Goal: Transaction & Acquisition: Purchase product/service

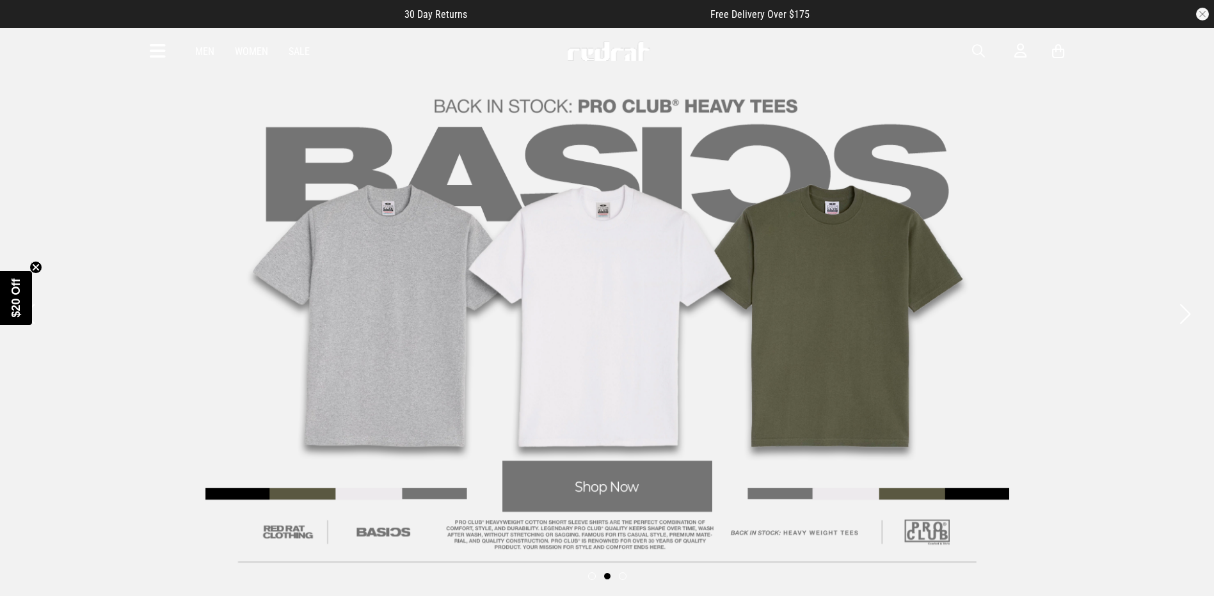
click at [252, 54] on link "Women" at bounding box center [251, 51] width 33 height 12
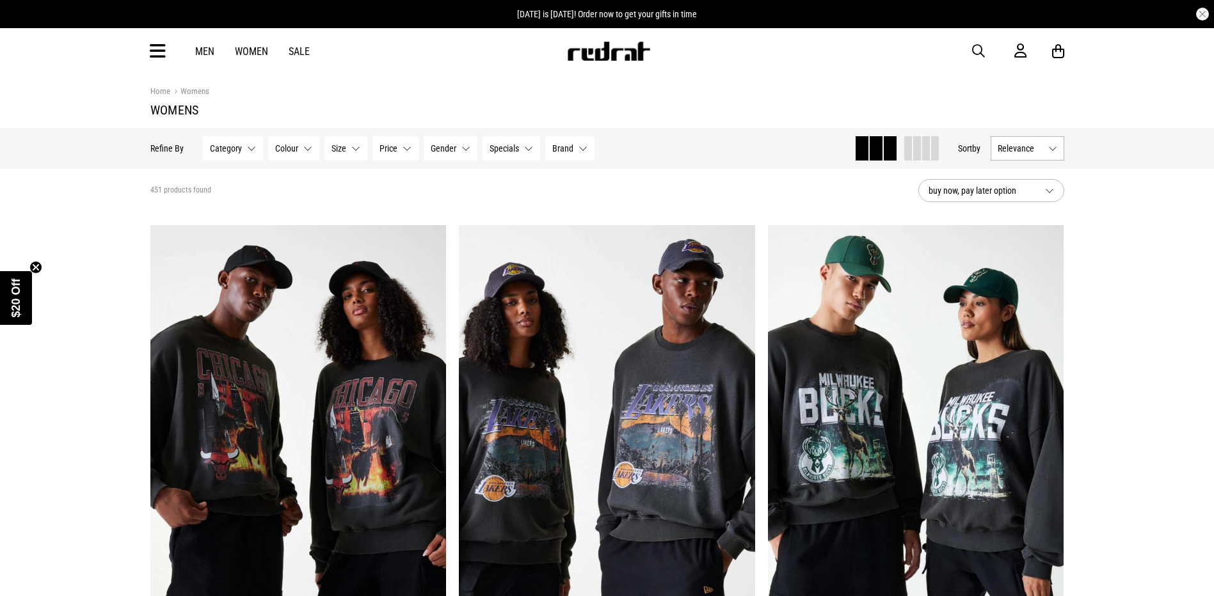
click at [243, 147] on button "Category None selected" at bounding box center [233, 148] width 60 height 24
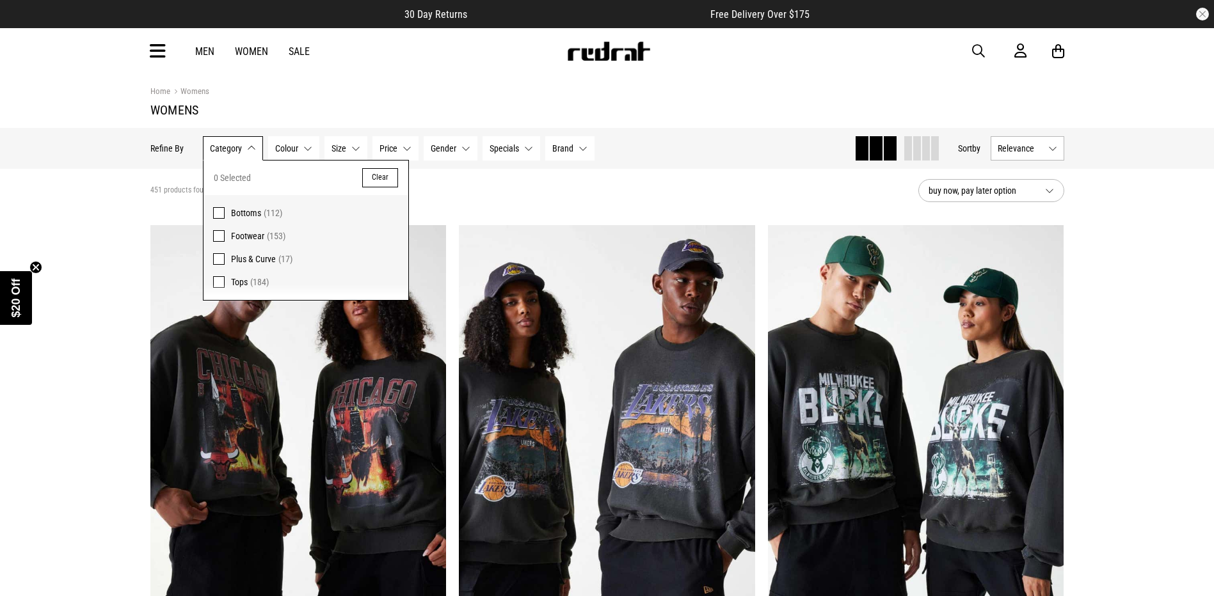
click at [532, 201] on section "451 products found buy now, pay later option" at bounding box center [607, 191] width 934 height 44
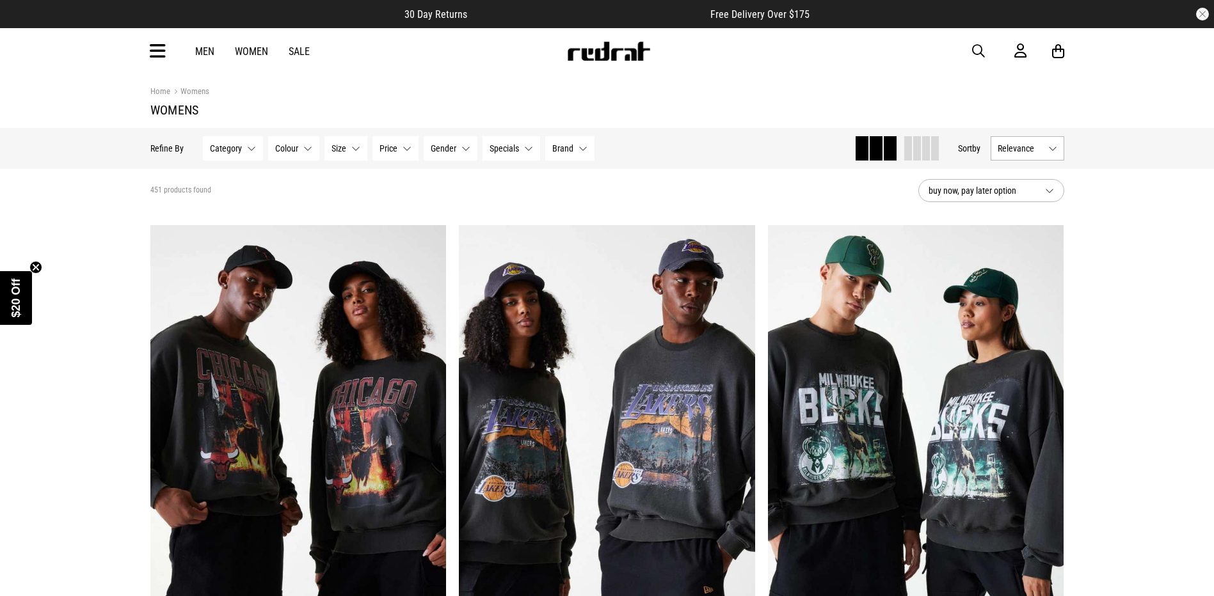
click at [1024, 154] on button "Relevance" at bounding box center [1027, 148] width 74 height 24
click at [1036, 218] on li "Price (Lowest)" at bounding box center [1027, 219] width 72 height 24
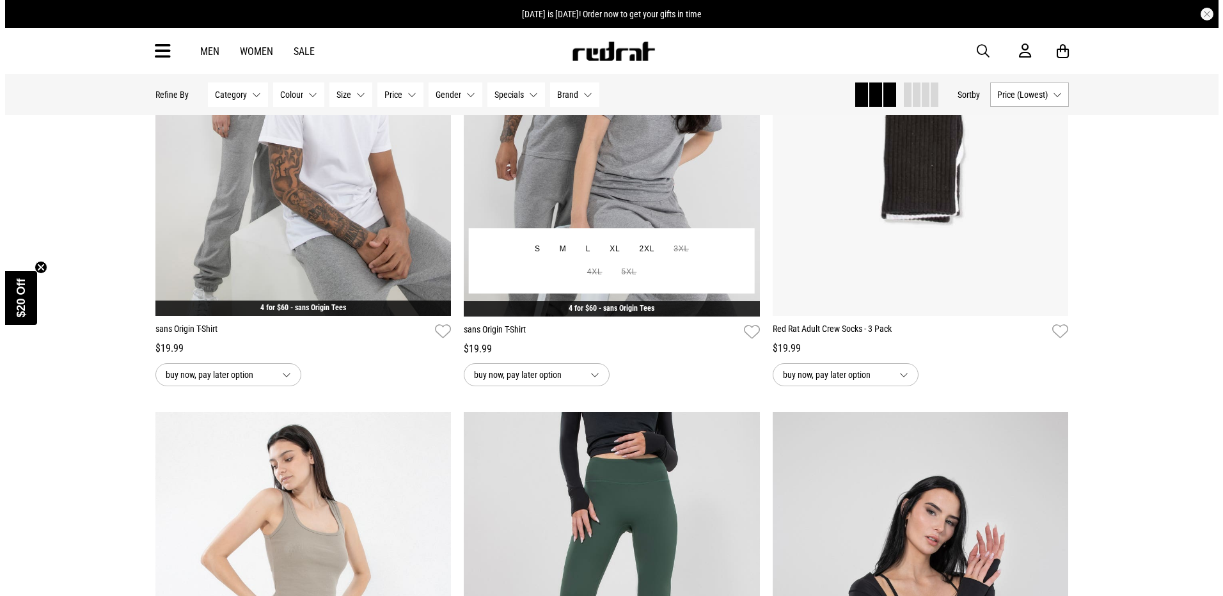
scroll to position [1727, 0]
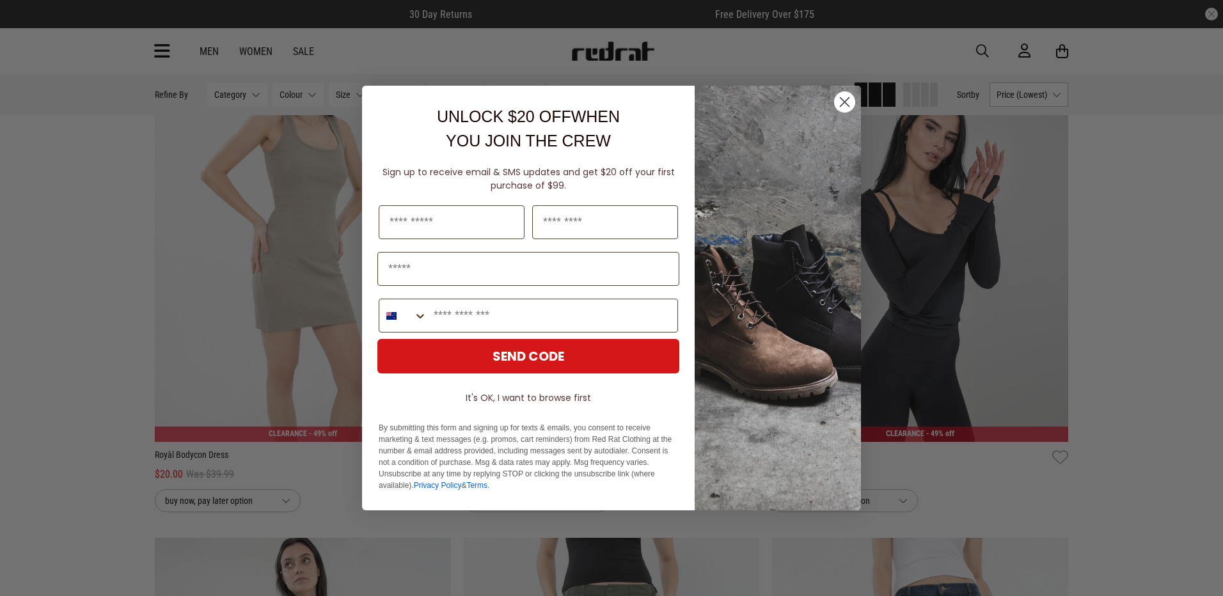
click at [848, 103] on circle "Close dialog" at bounding box center [844, 101] width 21 height 21
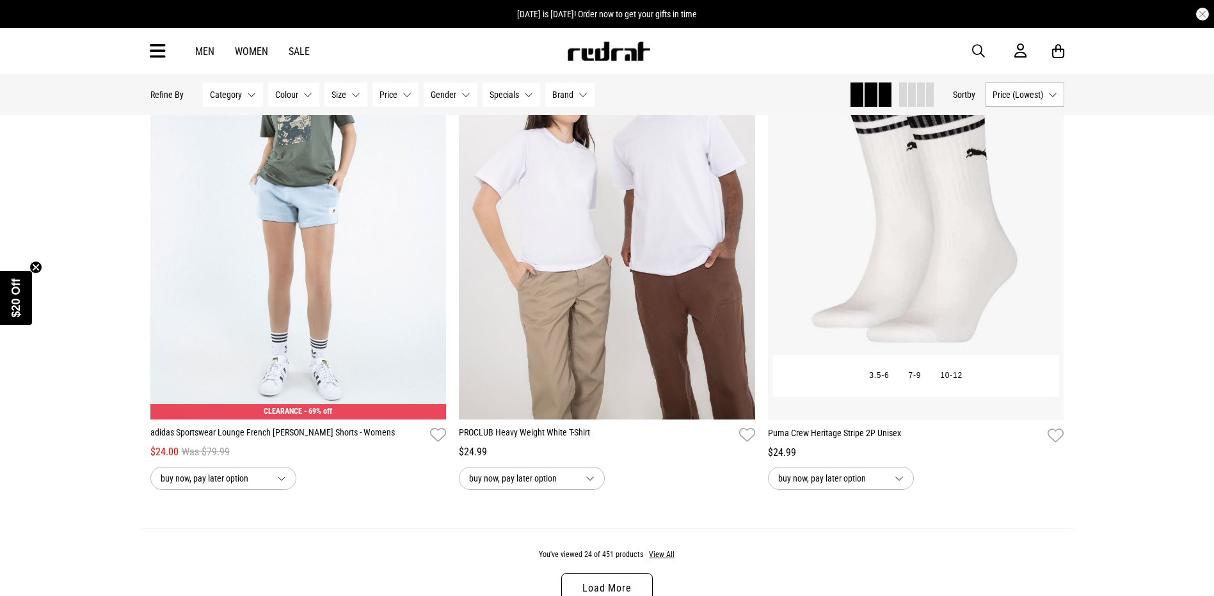
scroll to position [3966, 0]
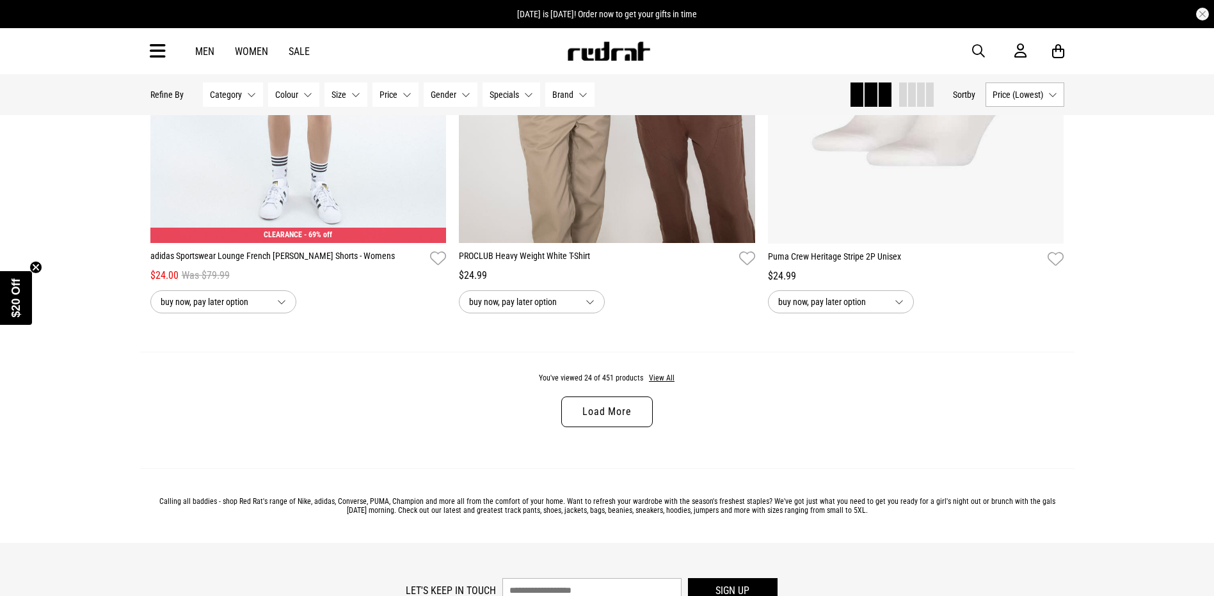
click at [619, 422] on link "Load More" at bounding box center [606, 412] width 91 height 31
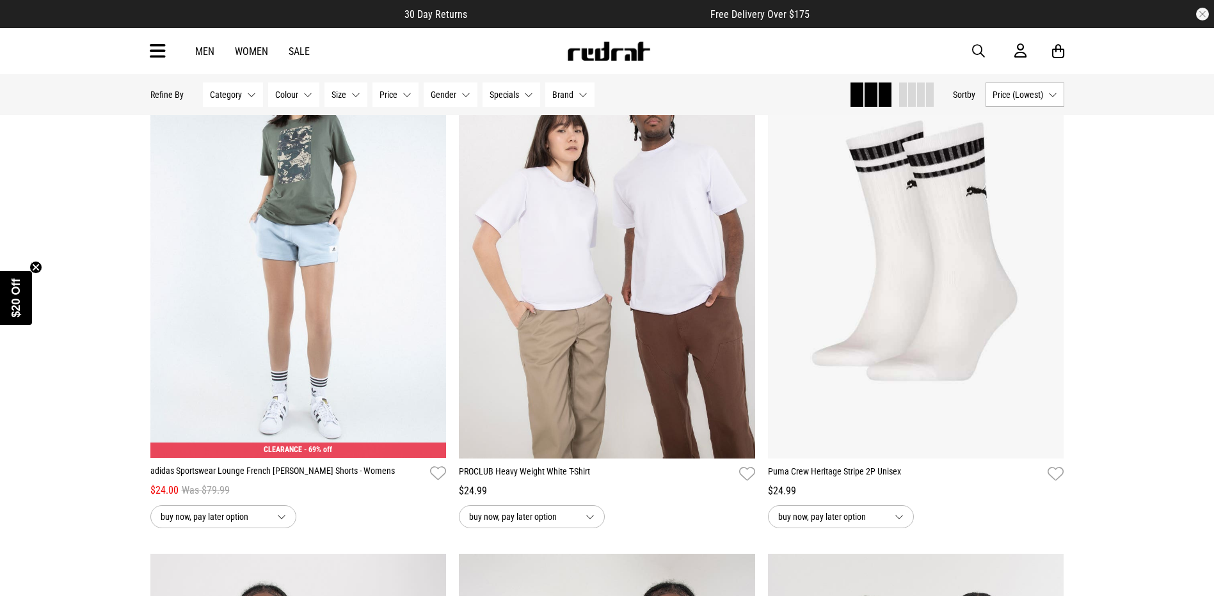
scroll to position [3774, 0]
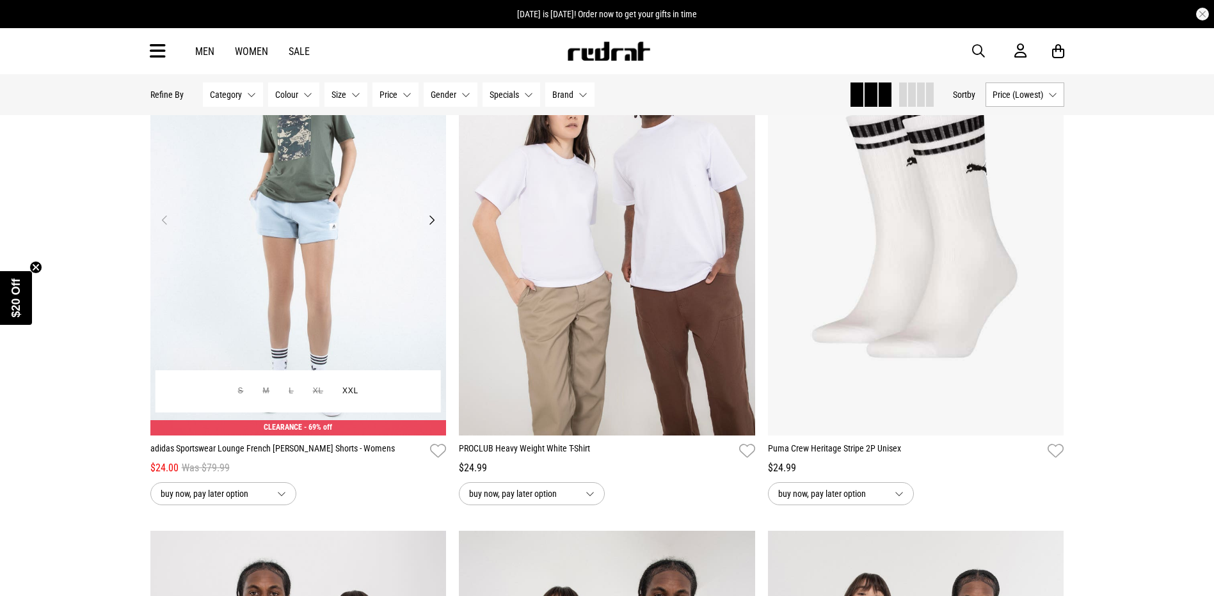
click at [299, 258] on img at bounding box center [298, 227] width 296 height 415
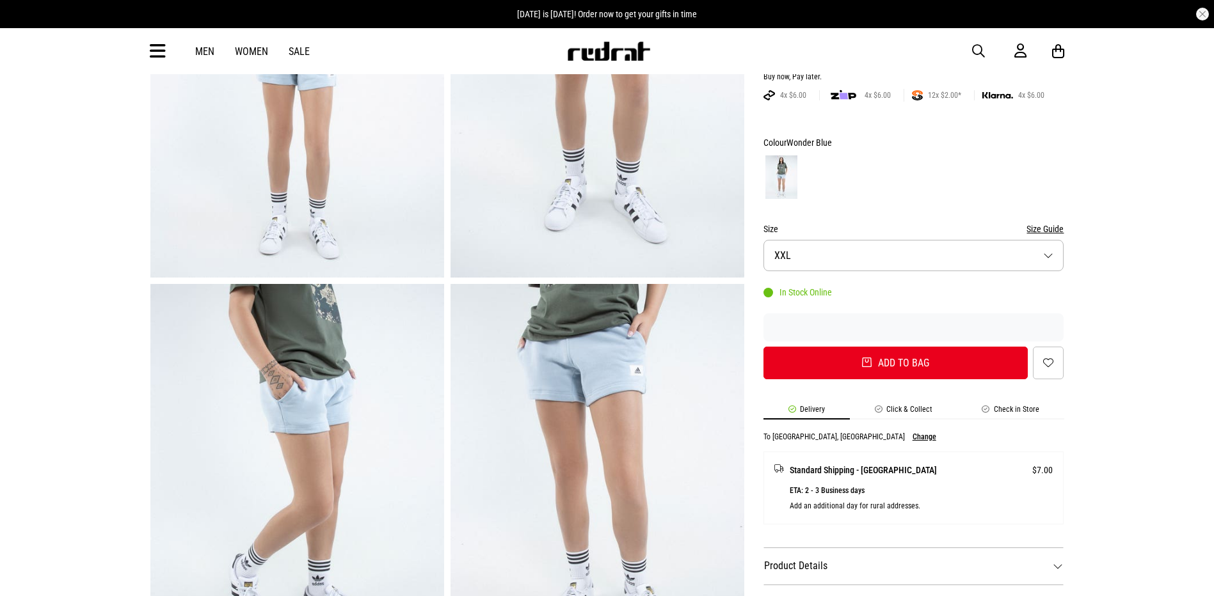
scroll to position [128, 0]
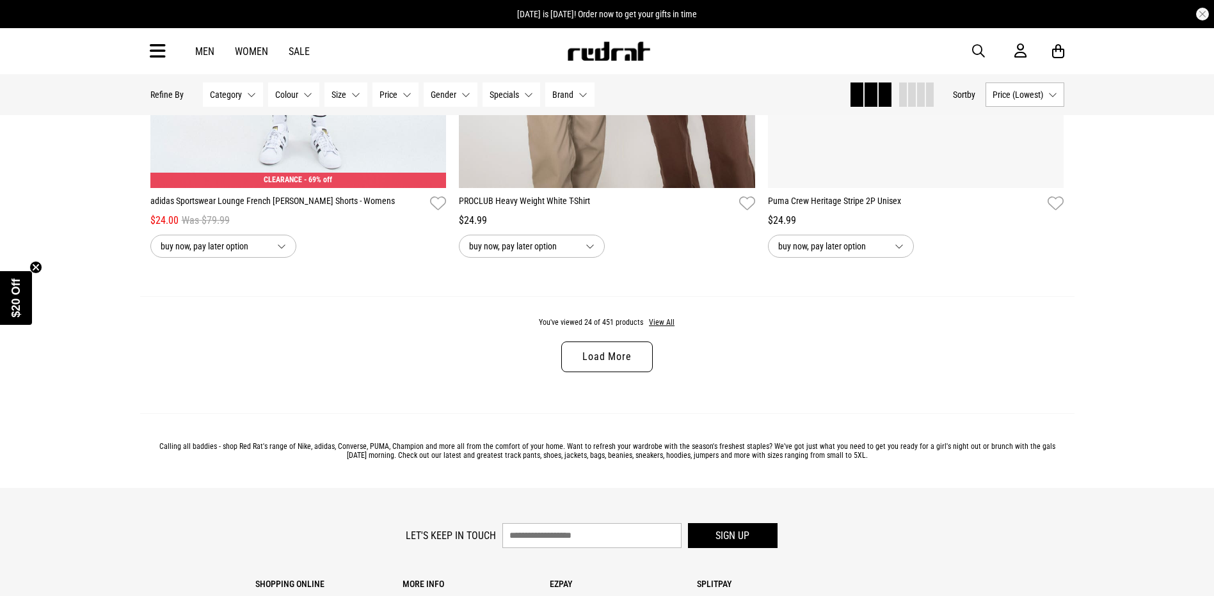
click at [623, 372] on link "Load More" at bounding box center [606, 357] width 91 height 31
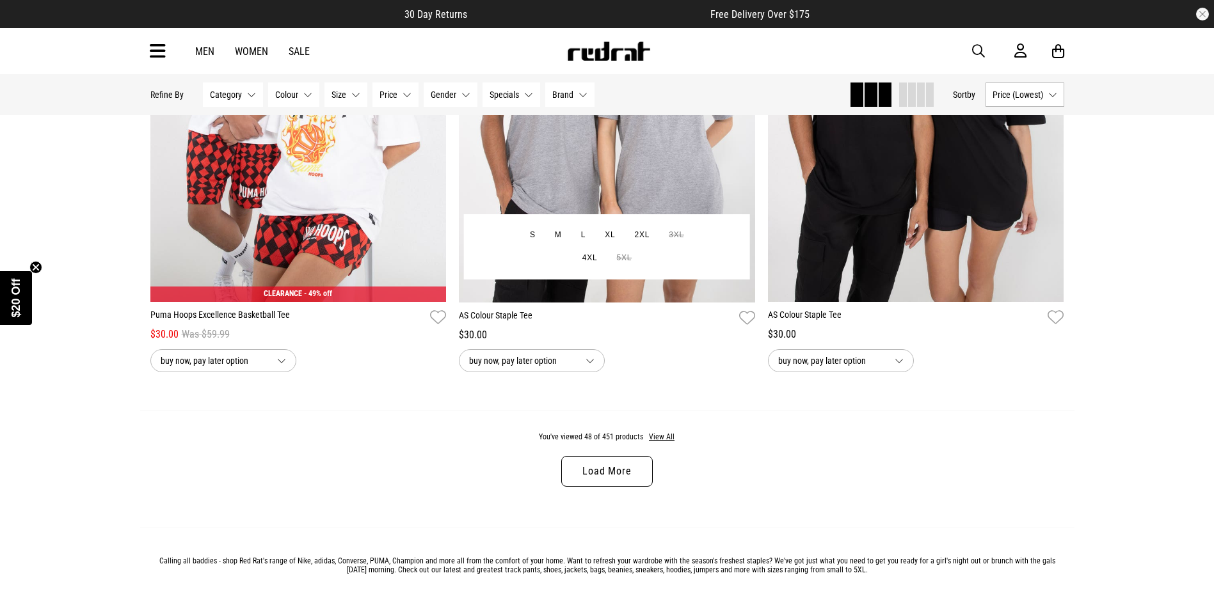
scroll to position [7986, 0]
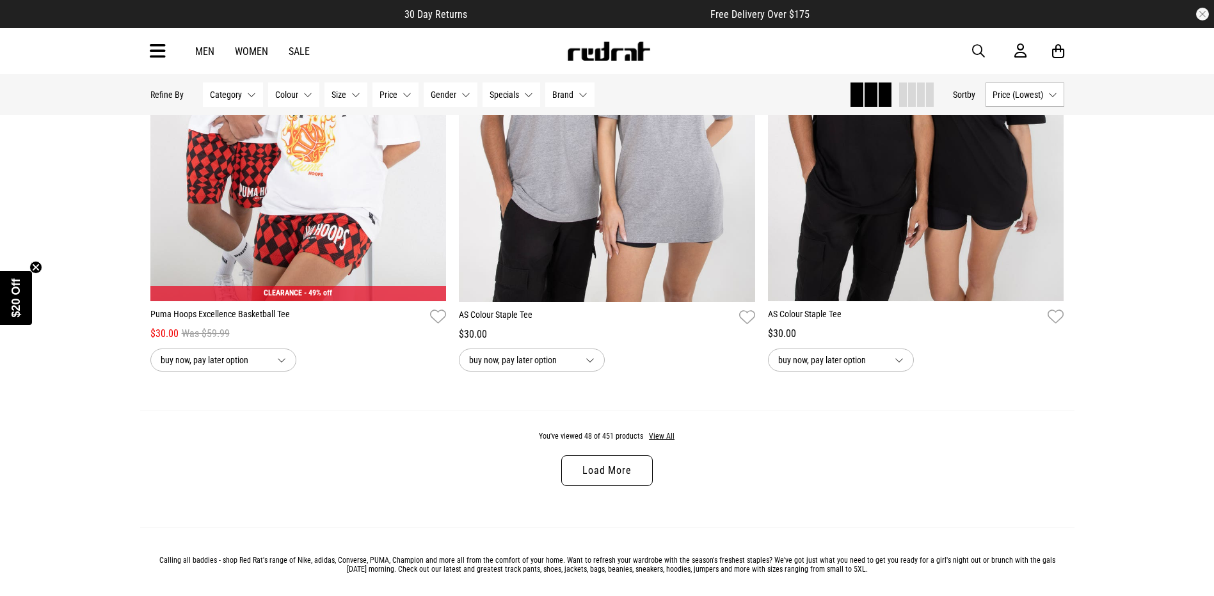
click at [619, 486] on link "Load More" at bounding box center [606, 470] width 91 height 31
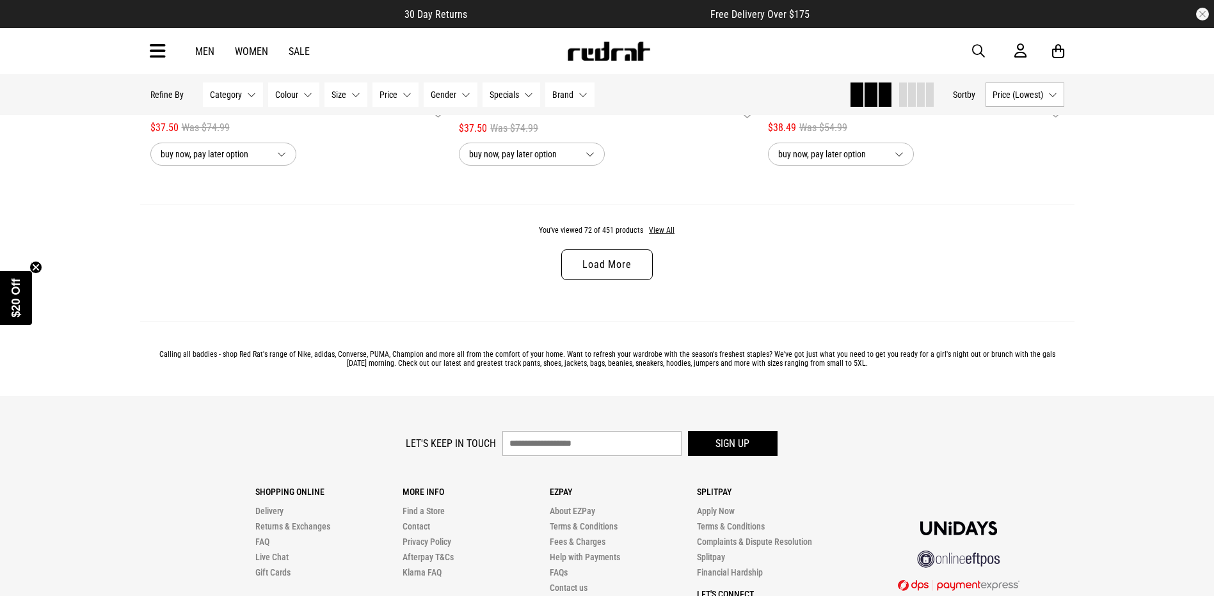
scroll to position [12080, 0]
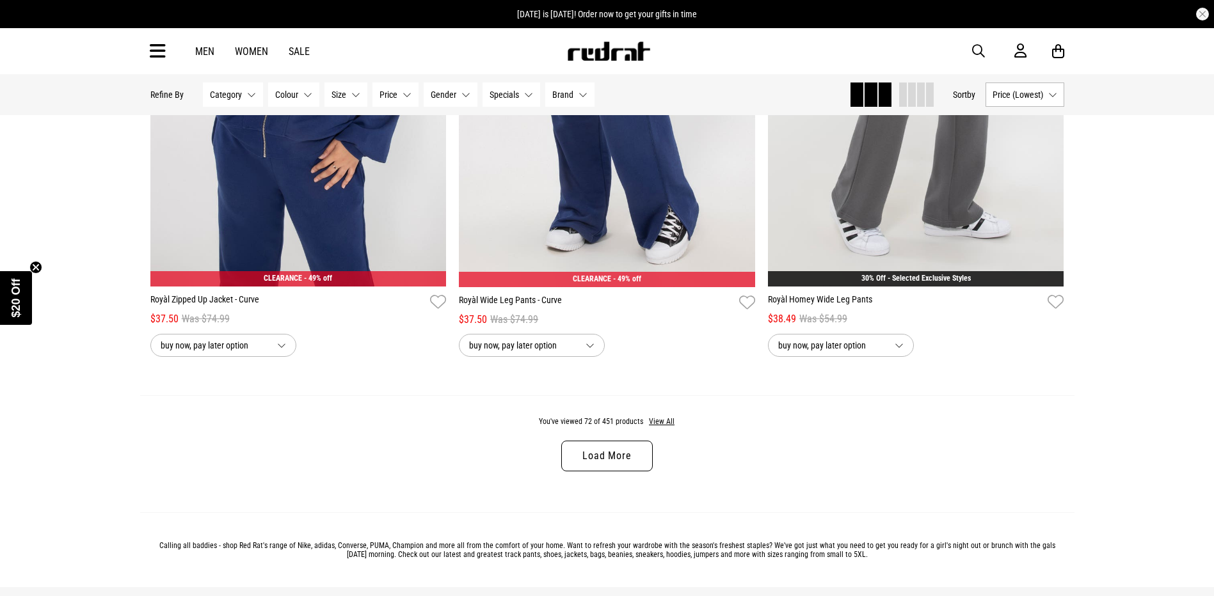
click at [617, 471] on link "Load More" at bounding box center [606, 456] width 91 height 31
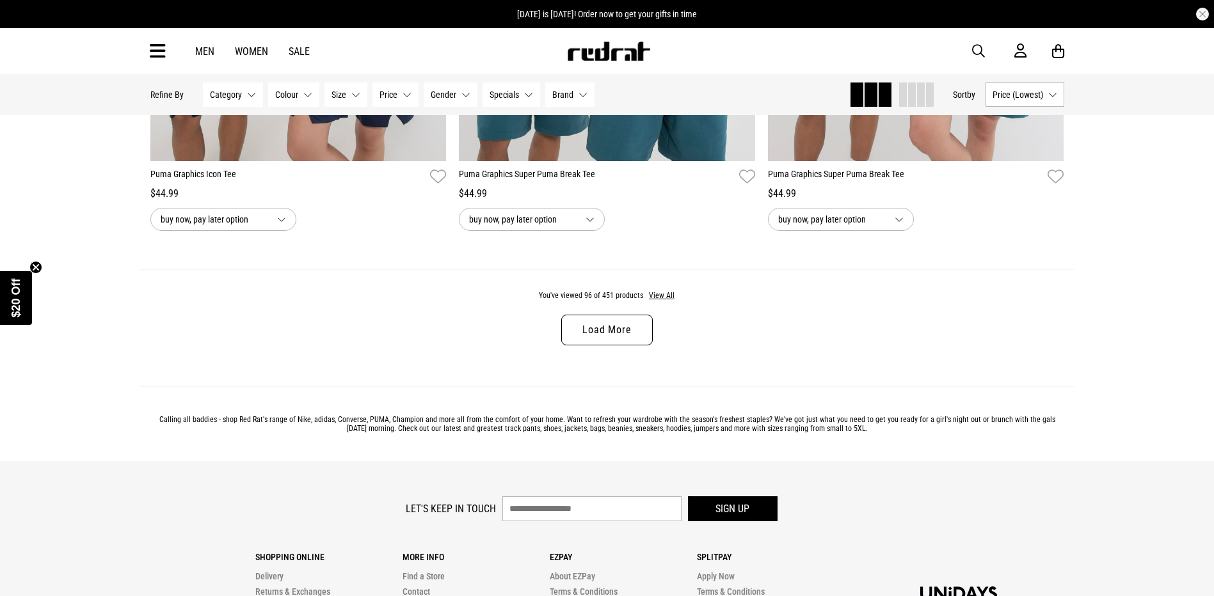
scroll to position [16366, 0]
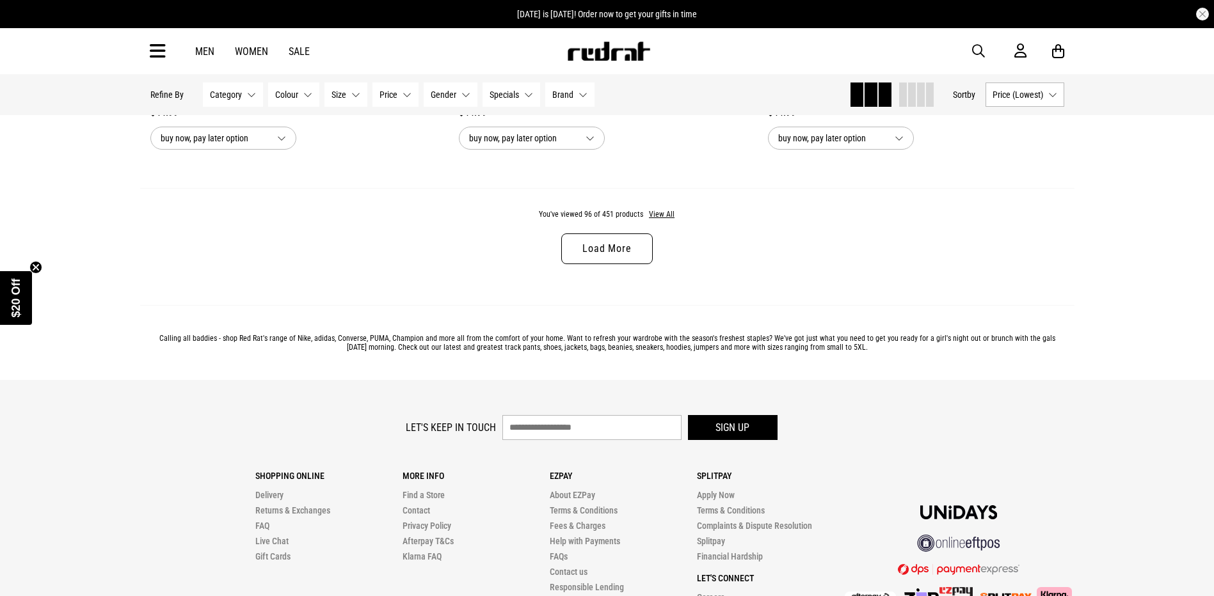
click at [603, 262] on link "Load More" at bounding box center [606, 248] width 91 height 31
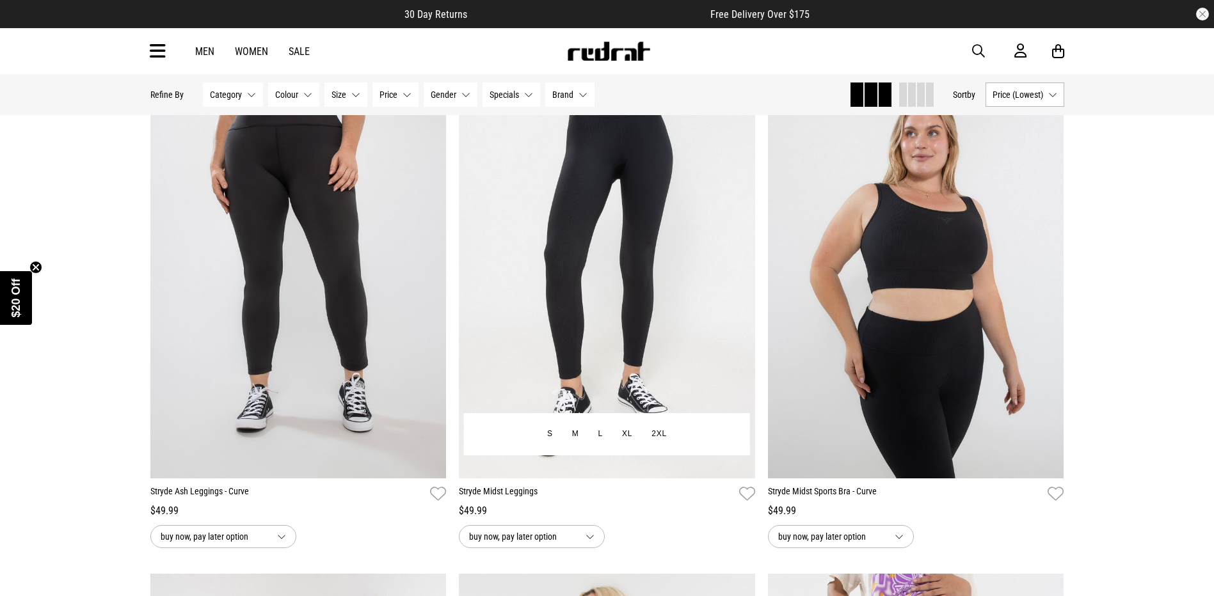
scroll to position [17709, 0]
